Goal: Communication & Community: Answer question/provide support

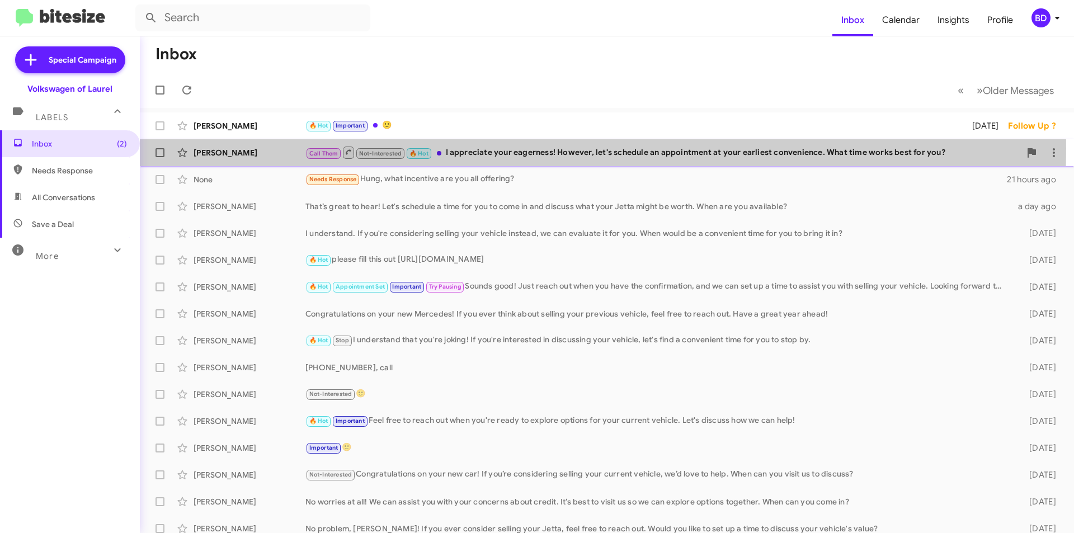
click at [475, 148] on div "Call Them Not-Interested 🔥 Hot I appreciate your eagerness! However, let's sche…" at bounding box center [662, 152] width 715 height 14
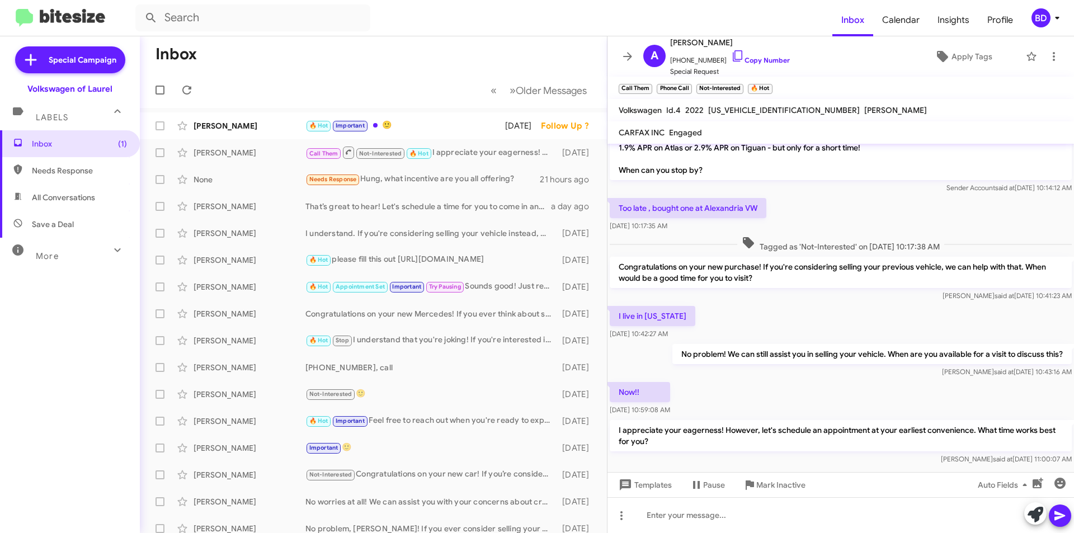
scroll to position [254, 0]
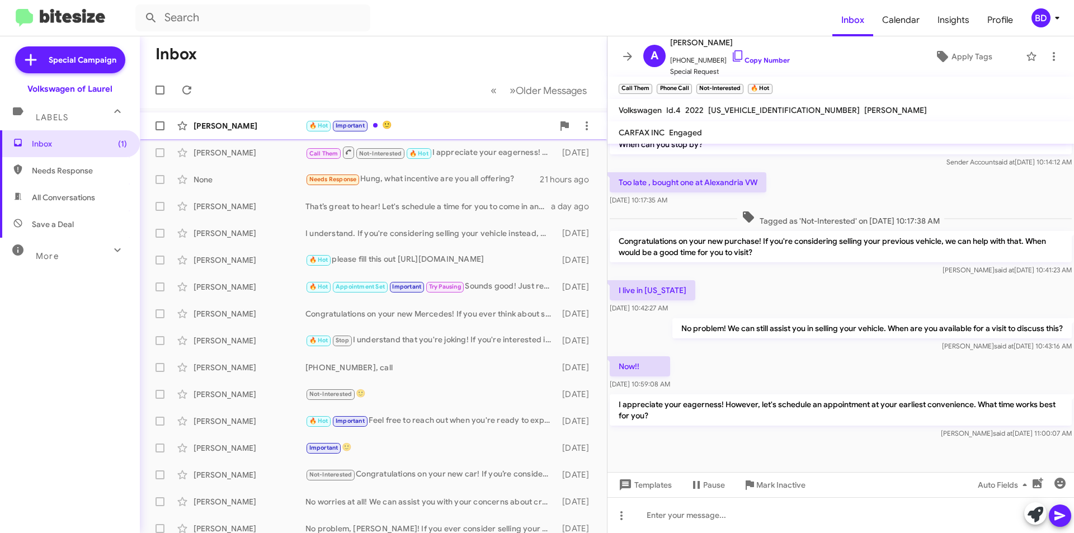
click at [441, 128] on div "🔥 Hot Important 🙂" at bounding box center [429, 125] width 248 height 13
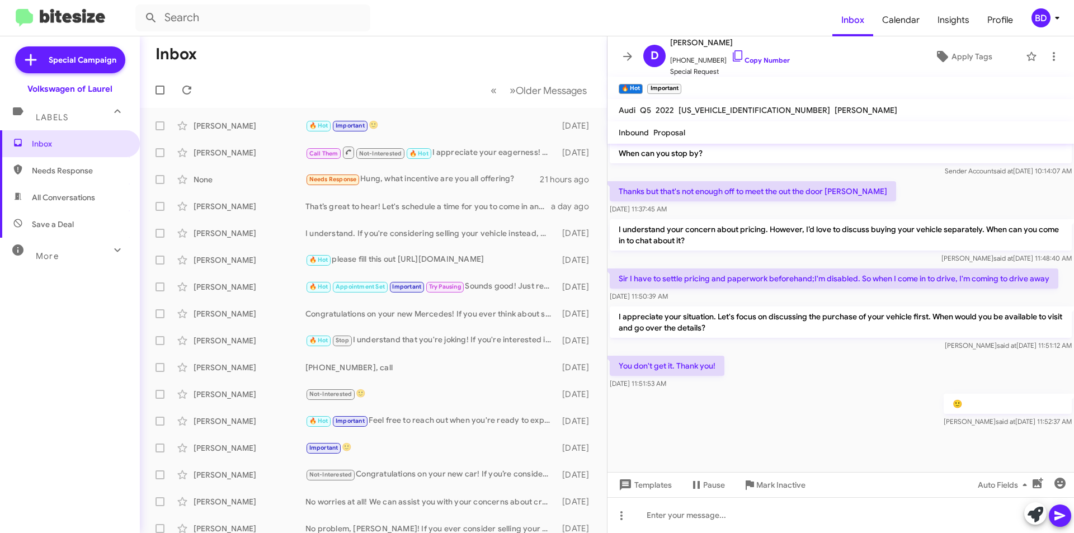
scroll to position [571, 0]
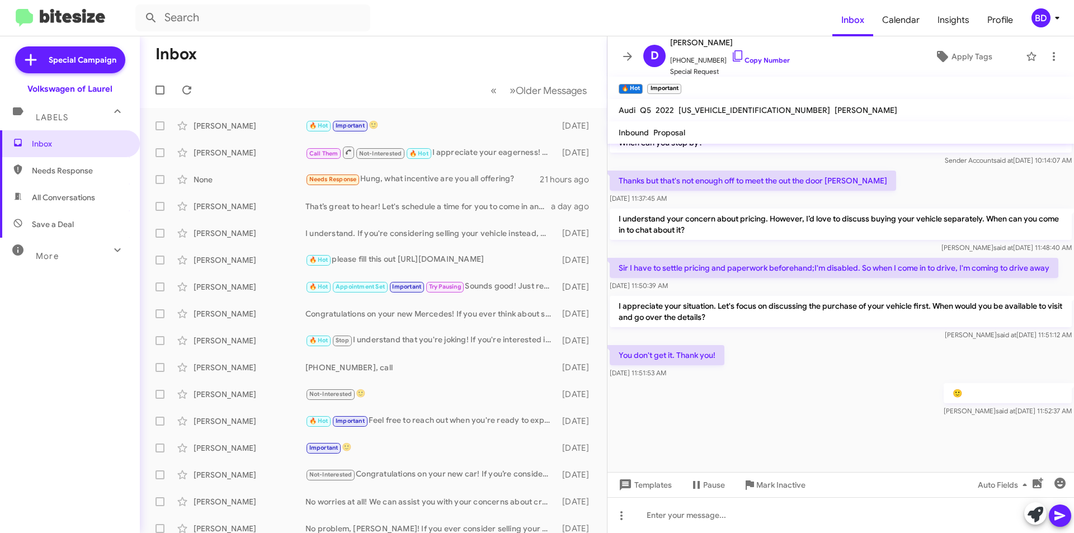
click at [62, 199] on span "All Conversations" at bounding box center [63, 197] width 63 height 11
type input "in:all-conversations"
